Goal: Task Accomplishment & Management: Use online tool/utility

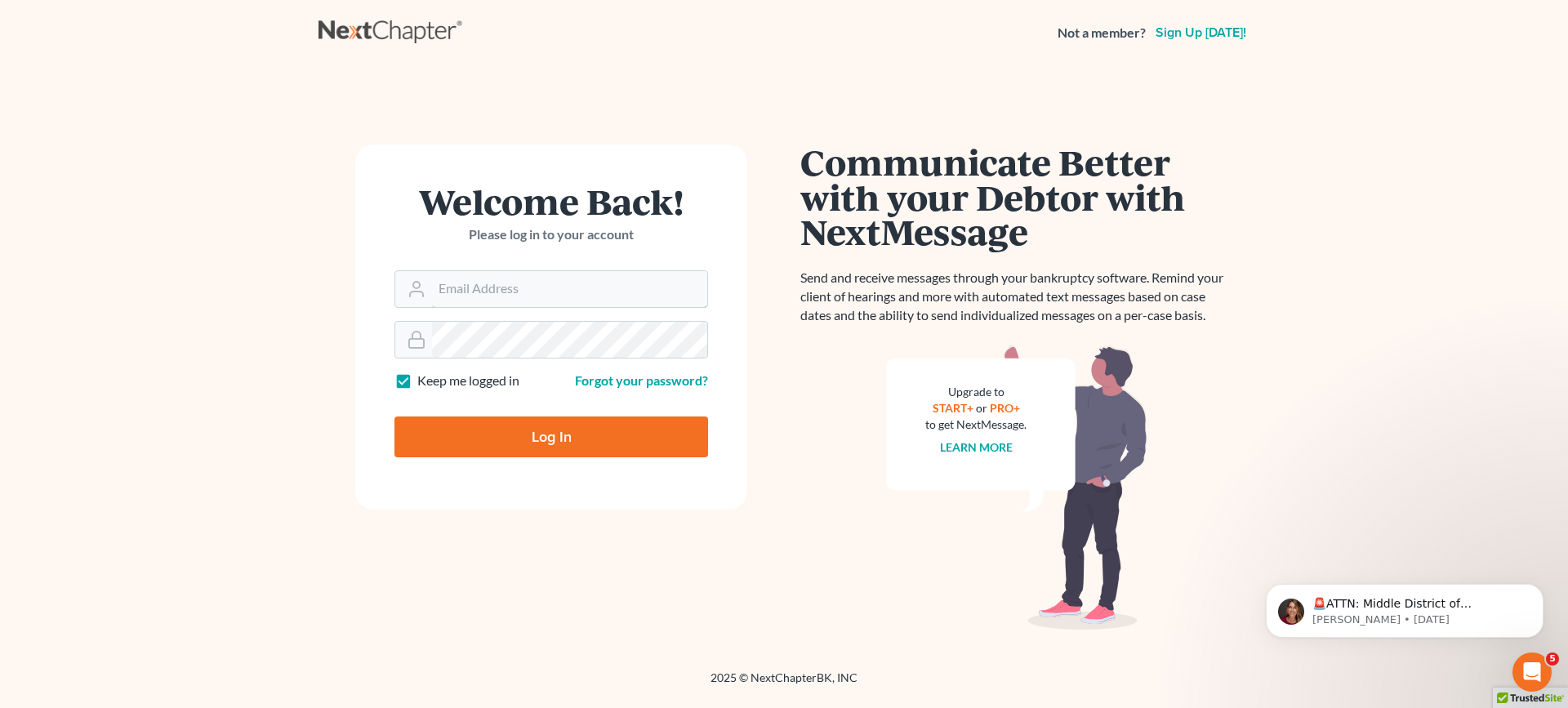
type input "davidfoyil@equaljusticelawgroup.com"
click at [510, 439] on input "Log In" at bounding box center [551, 436] width 313 height 41
type input "Thinking..."
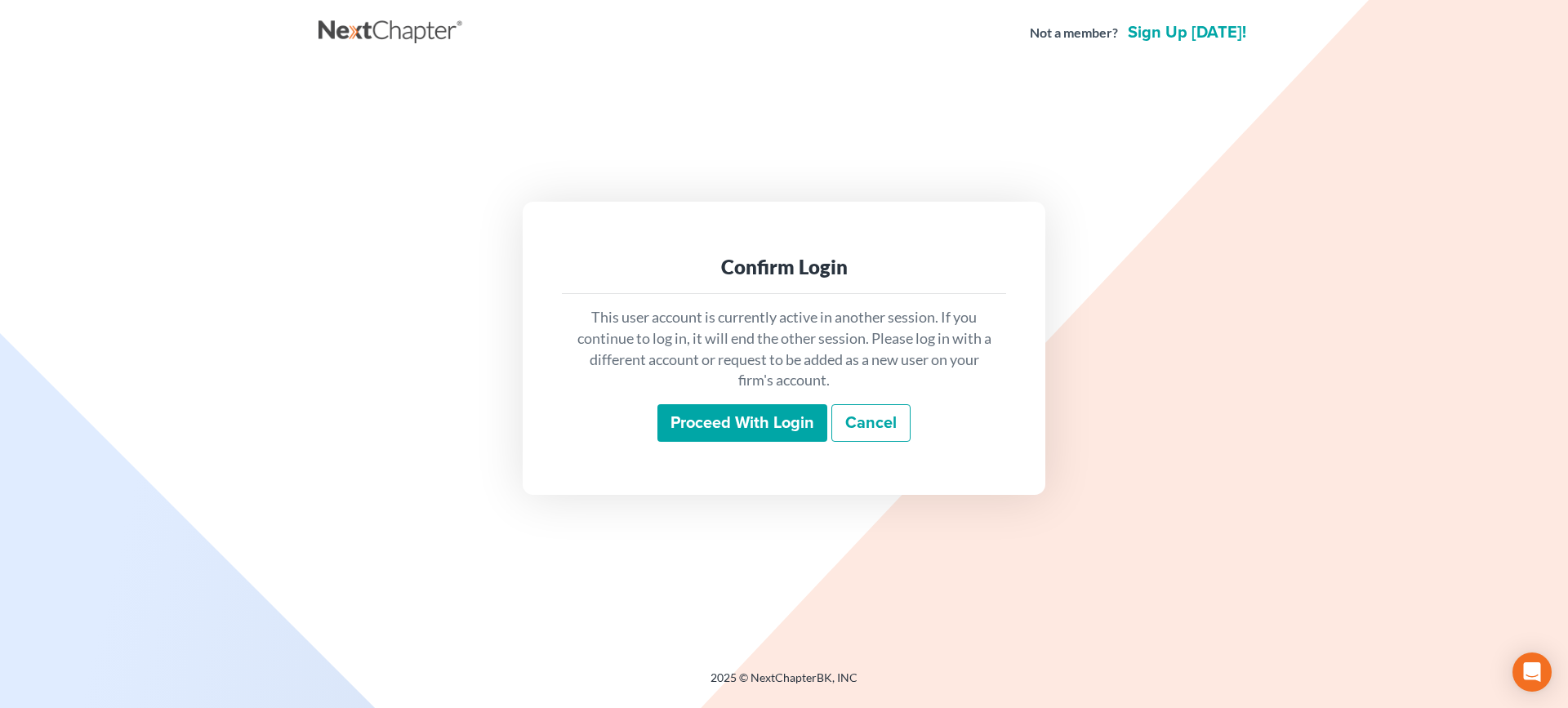
click at [719, 428] on input "Proceed with login" at bounding box center [741, 422] width 170 height 38
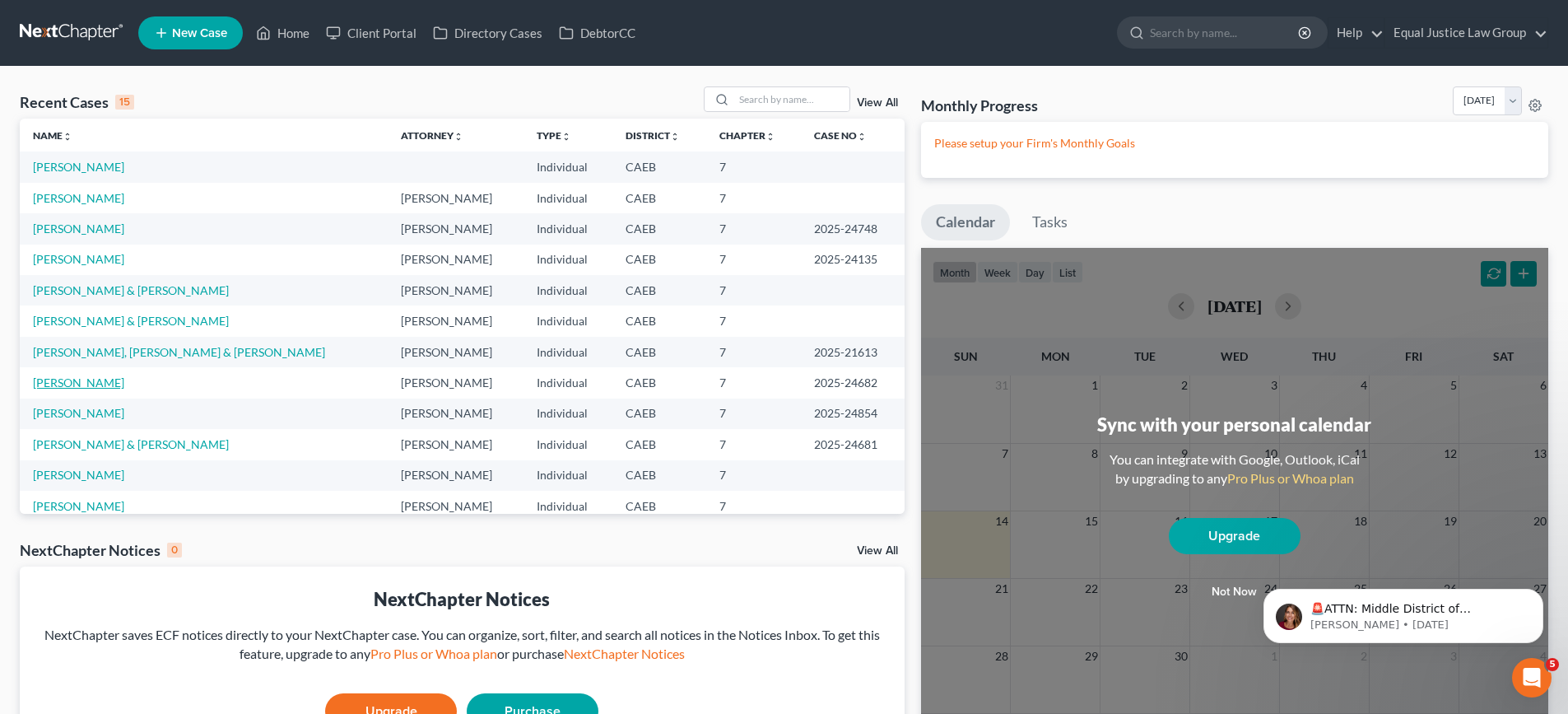
click at [97, 387] on link "[PERSON_NAME]" at bounding box center [78, 381] width 91 height 14
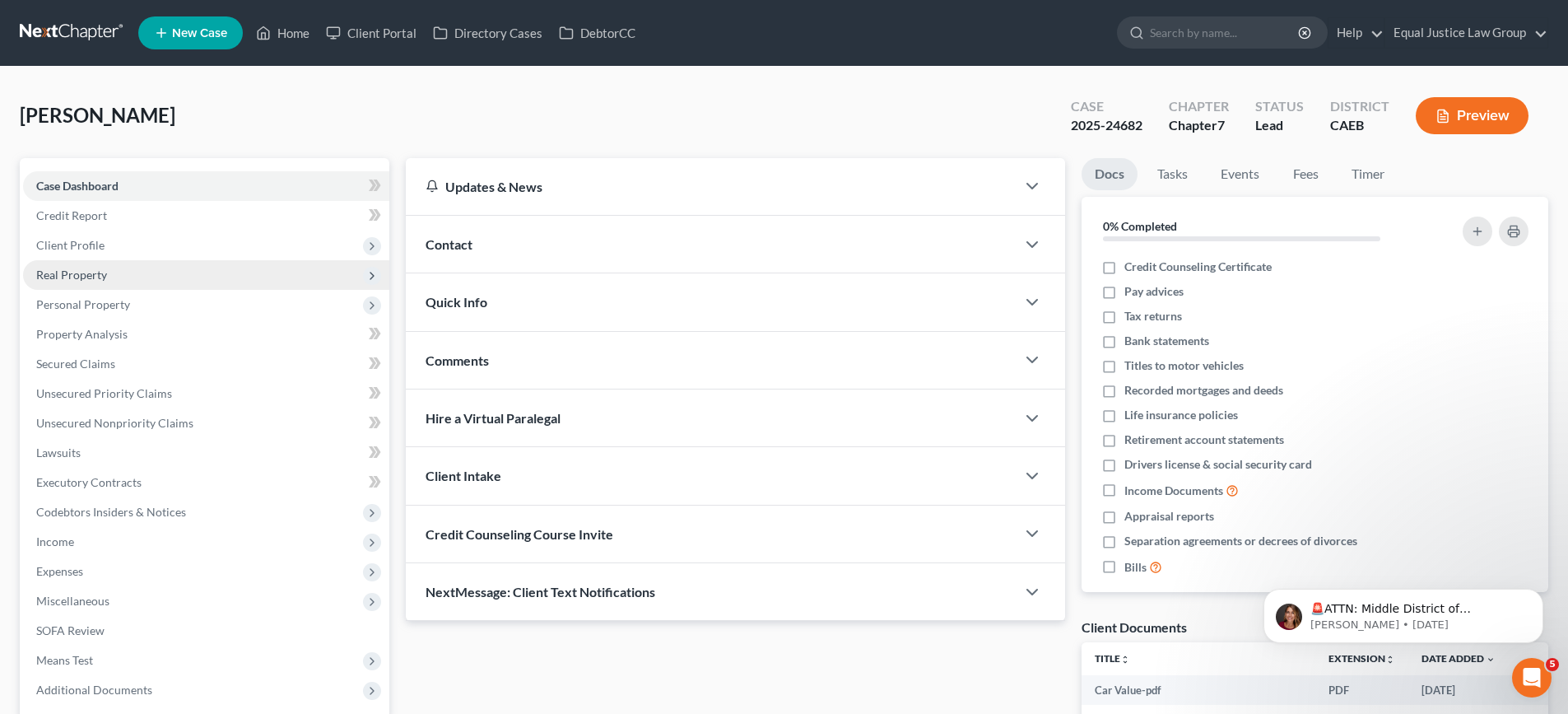
click at [112, 278] on span "Real Property" at bounding box center [206, 275] width 367 height 30
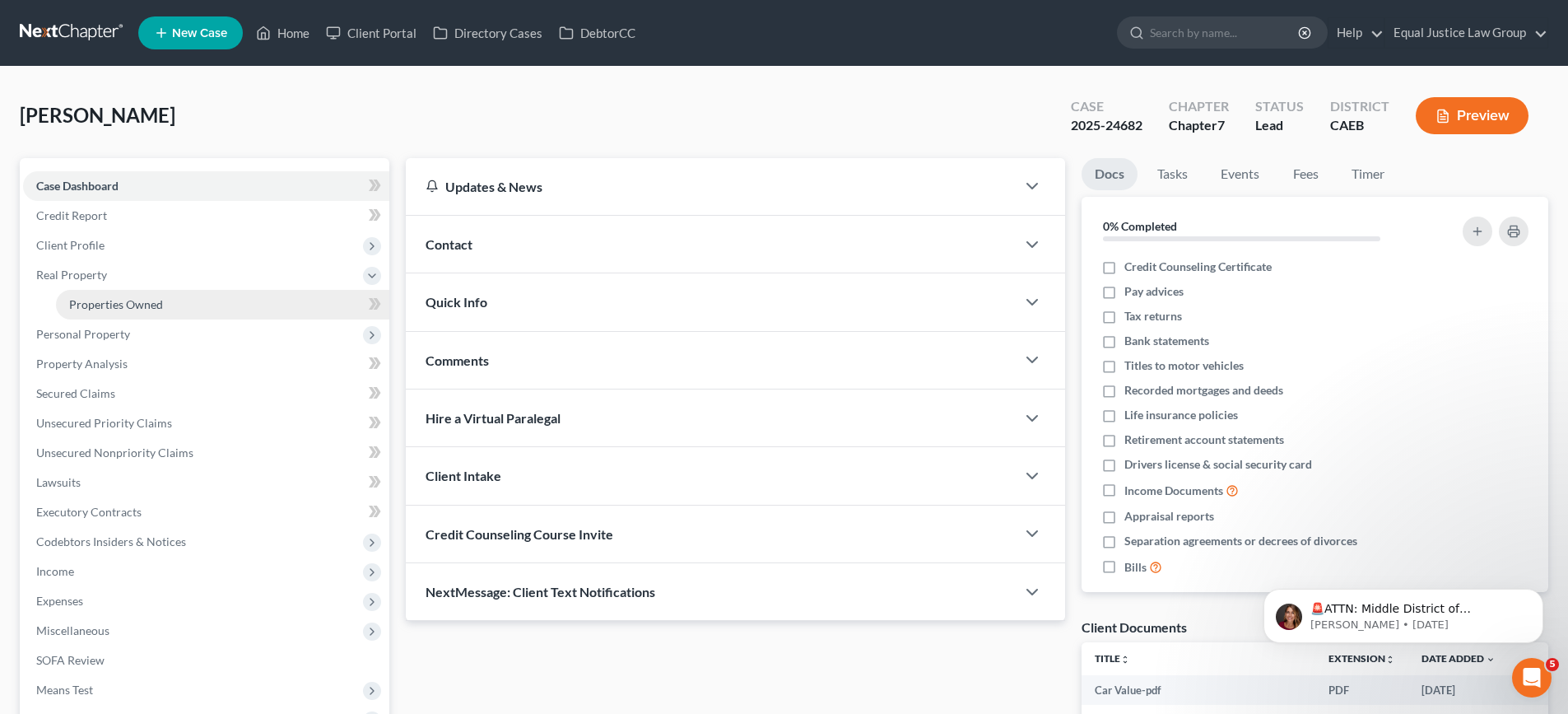
click at [116, 302] on span "Properties Owned" at bounding box center [116, 304] width 94 height 14
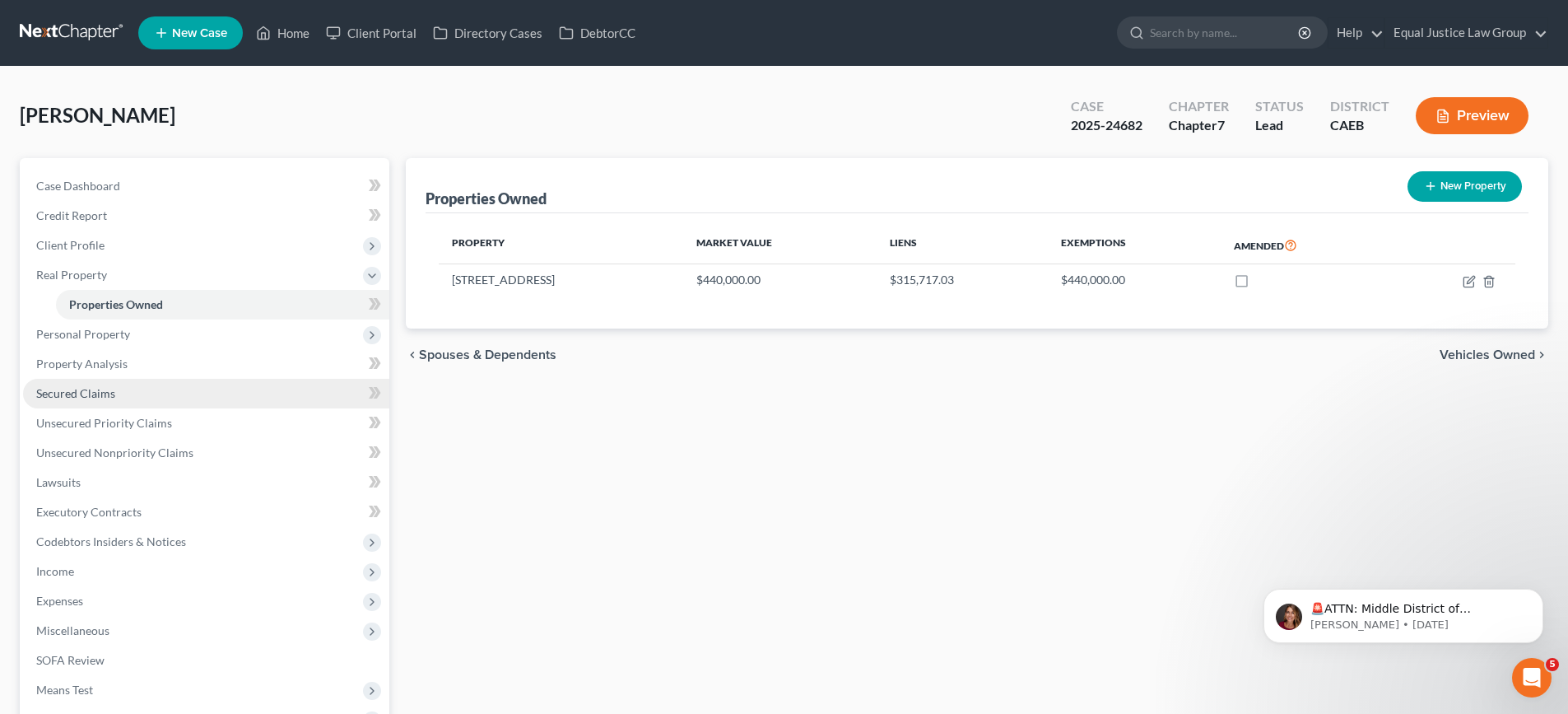
click at [95, 397] on span "Secured Claims" at bounding box center [76, 393] width 79 height 14
